Goal: Find contact information: Find contact information

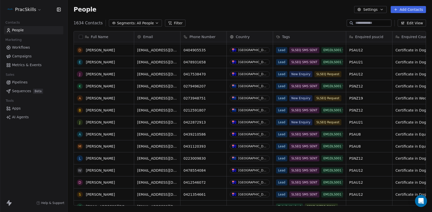
scroll to position [74, 0]
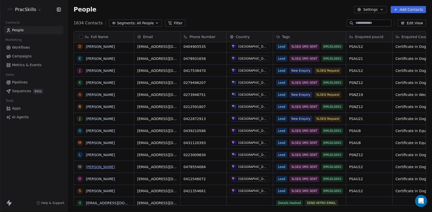
click at [103, 167] on link "[PERSON_NAME]" at bounding box center [100, 167] width 29 height 4
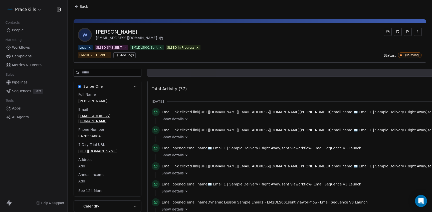
scroll to position [27, 0]
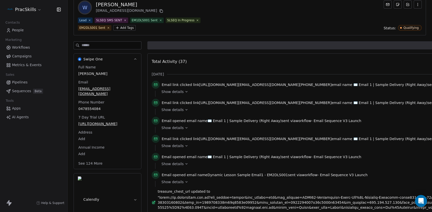
click at [84, 132] on div "Full Name [PERSON_NAME] Email [EMAIL_ADDRESS][DOMAIN_NAME] Phone Number 0478554…" at bounding box center [107, 116] width 60 height 102
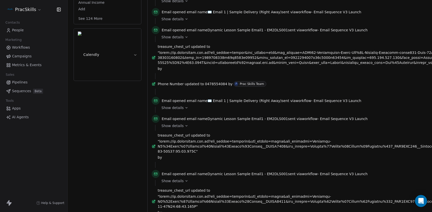
scroll to position [128, 0]
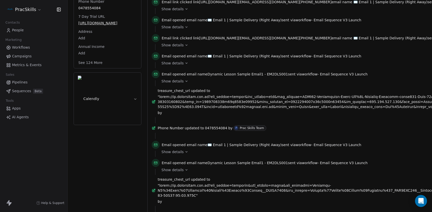
click at [185, 83] on icon at bounding box center [187, 81] width 4 height 4
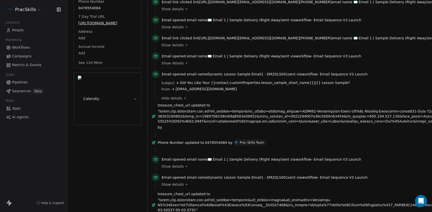
click at [155, 117] on icon at bounding box center [154, 116] width 4 height 4
click at [155, 117] on icon at bounding box center [154, 116] width 2 height 2
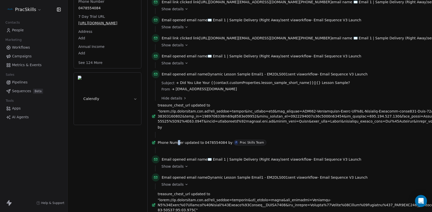
click at [181, 143] on span "Phone Number" at bounding box center [171, 142] width 26 height 5
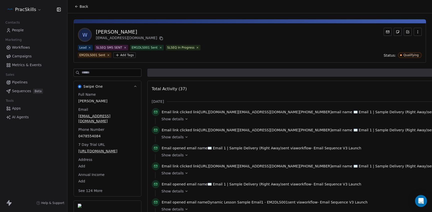
click at [185, 118] on icon at bounding box center [187, 119] width 4 height 4
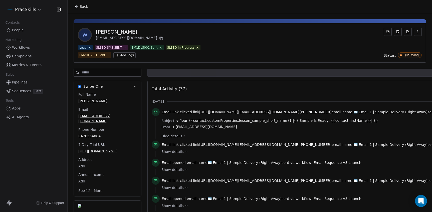
click at [184, 135] on icon at bounding box center [185, 136] width 4 height 4
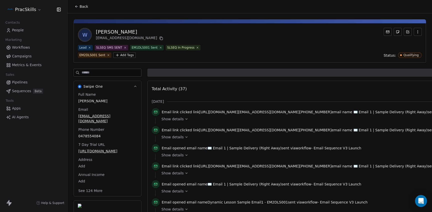
click at [186, 120] on icon at bounding box center [187, 119] width 4 height 4
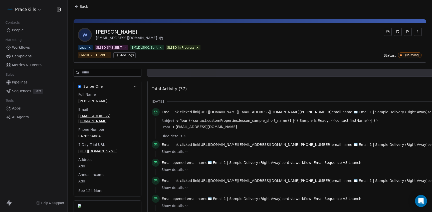
click at [179, 135] on span "Hide details" at bounding box center [172, 136] width 21 height 5
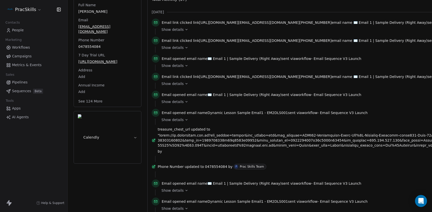
scroll to position [90, 0]
